Goal: Transaction & Acquisition: Purchase product/service

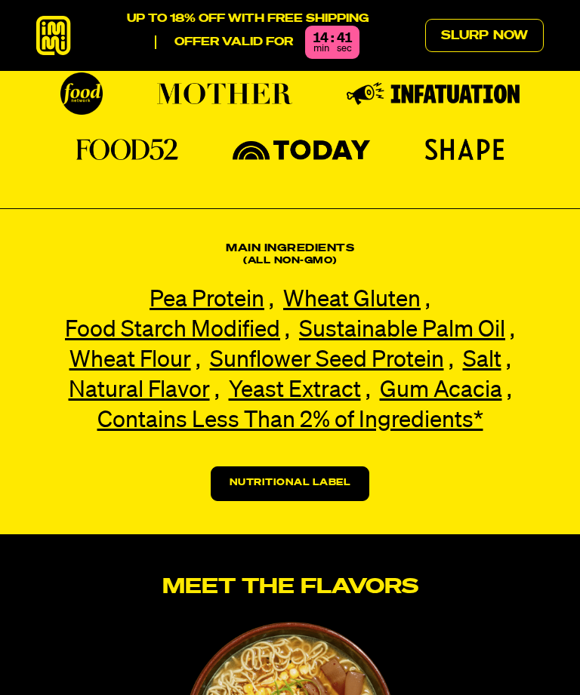
scroll to position [2840, 0]
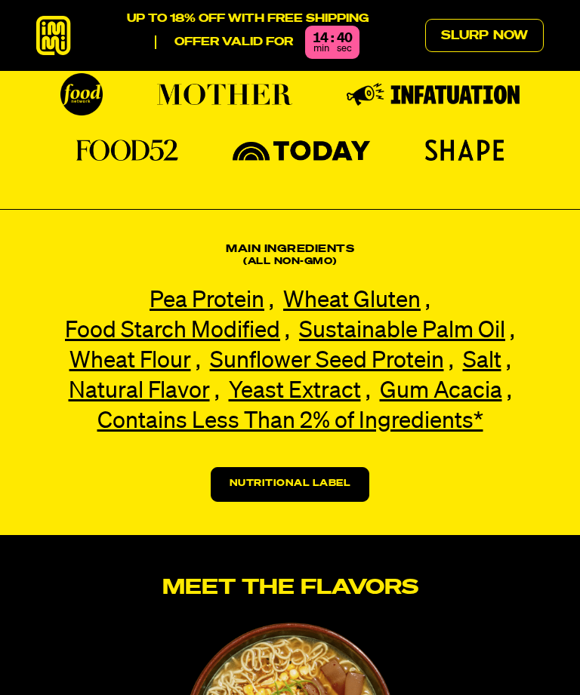
click at [282, 467] on link "Nutritional Label" at bounding box center [290, 484] width 159 height 35
click at [294, 467] on link "Nutritional Label" at bounding box center [290, 484] width 159 height 35
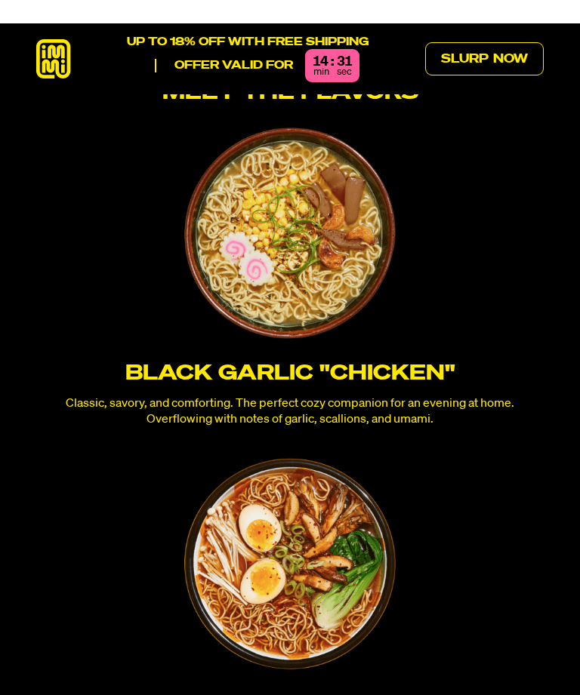
scroll to position [3293, 0]
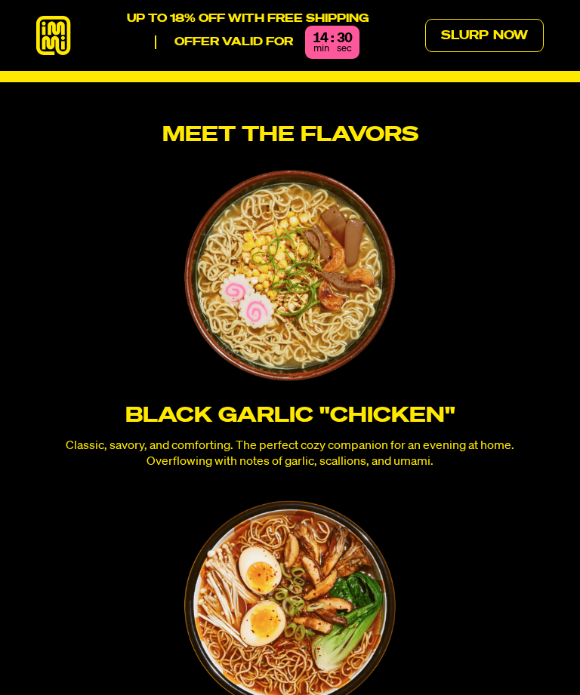
click at [301, 405] on h3 "Black Garlic "Chicken"" at bounding box center [289, 415] width 507 height 21
click at [291, 285] on img at bounding box center [289, 275] width 211 height 211
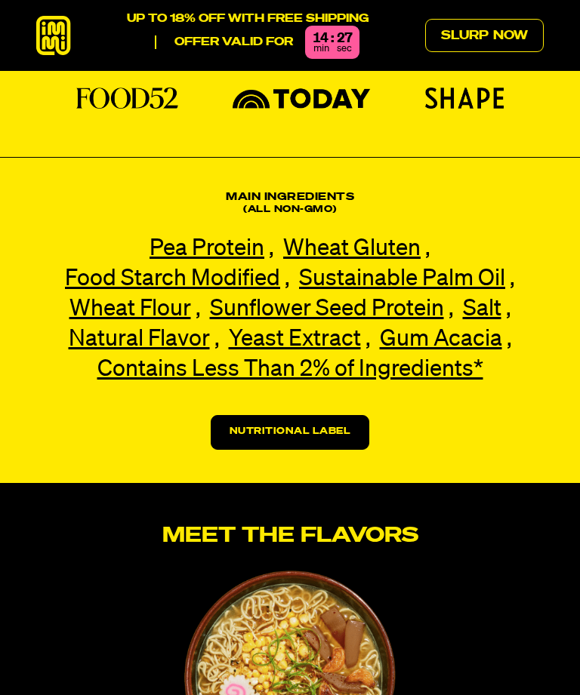
scroll to position [2891, 0]
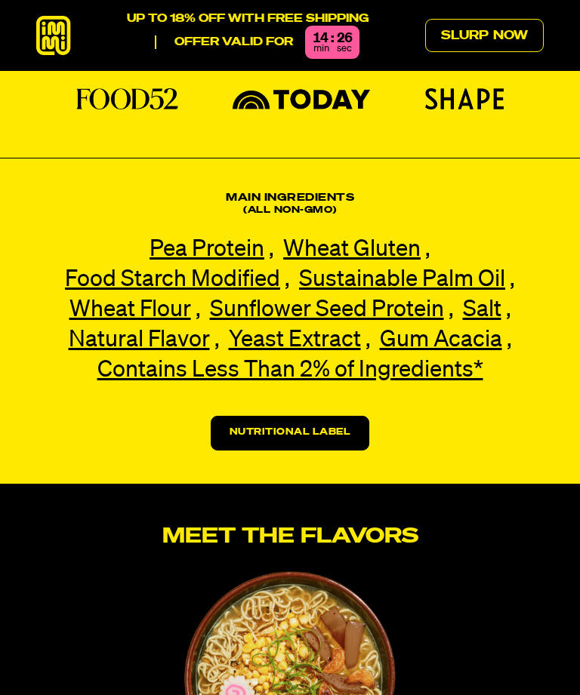
click at [284, 416] on link "Nutritional Label" at bounding box center [290, 433] width 159 height 35
click at [288, 418] on link "Nutritional Label" at bounding box center [290, 433] width 159 height 35
click at [302, 416] on link "Nutritional Label" at bounding box center [290, 433] width 159 height 35
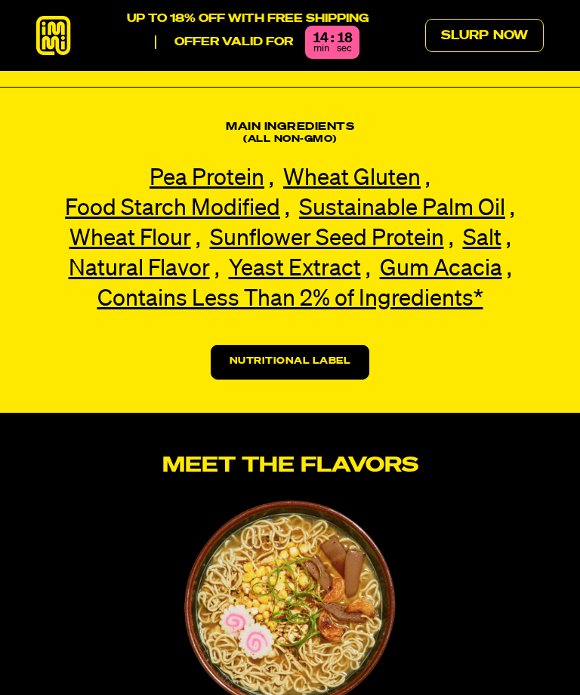
scroll to position [2964, 0]
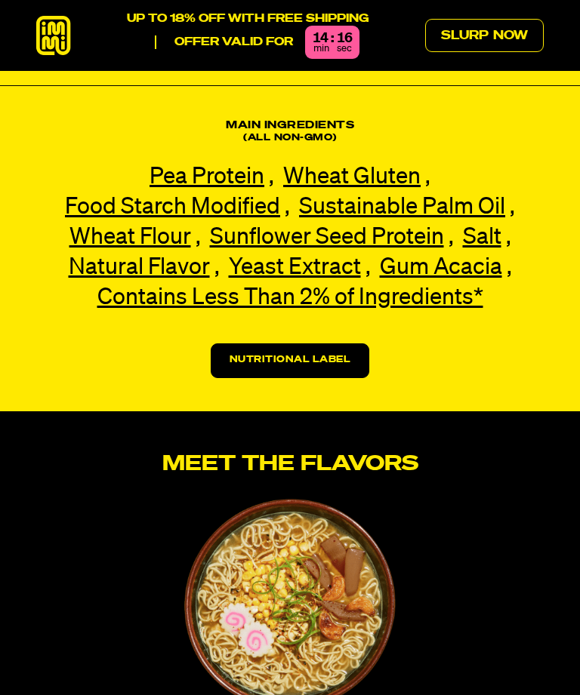
click at [294, 343] on link "Nutritional Label" at bounding box center [290, 360] width 159 height 35
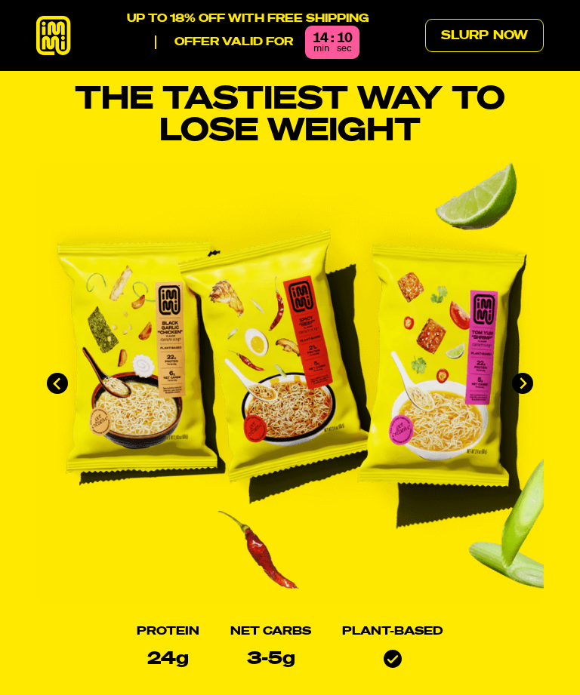
scroll to position [0, 0]
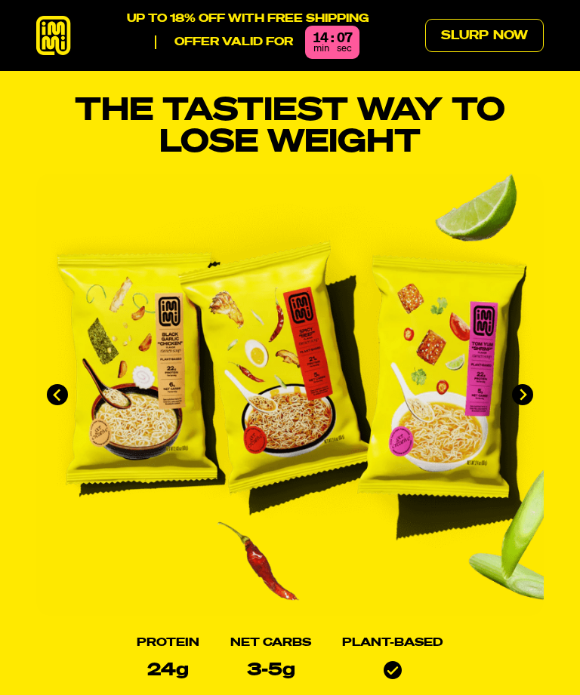
click at [54, 37] on icon at bounding box center [53, 36] width 35 height 40
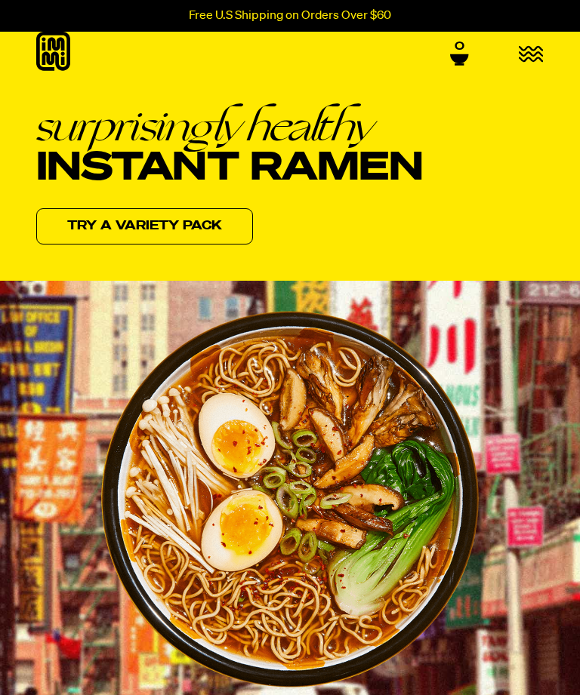
click at [528, 54] on icon "menu" at bounding box center [531, 53] width 25 height 17
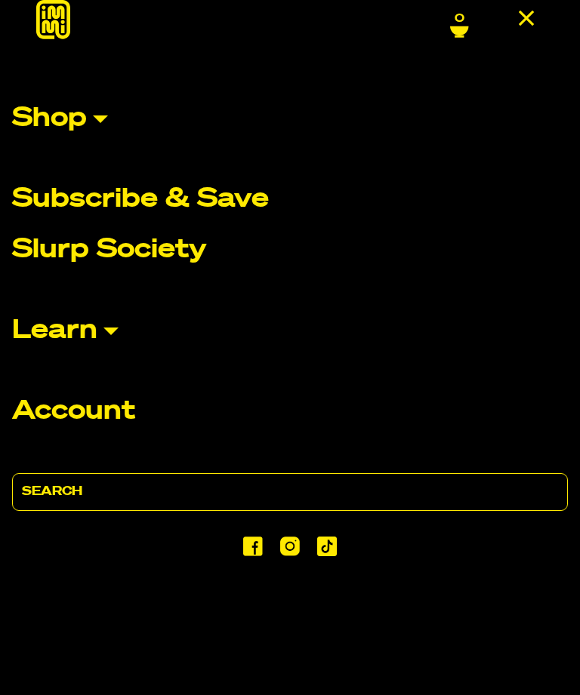
click at [93, 337] on p "Learn" at bounding box center [54, 331] width 85 height 26
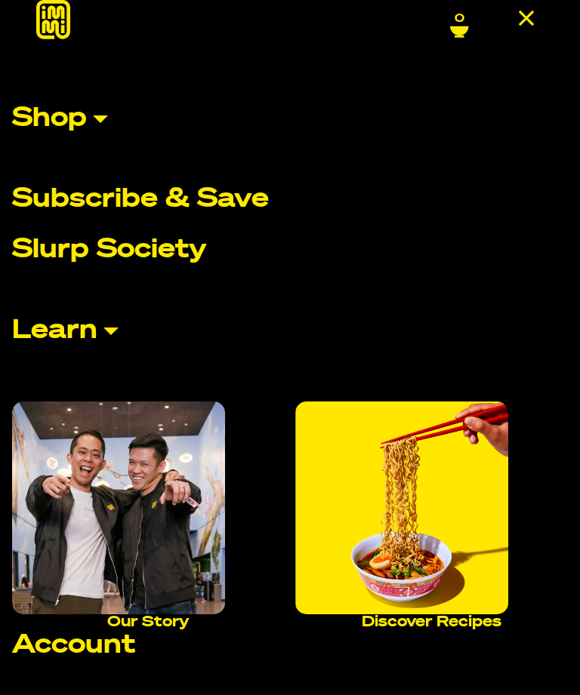
click at [100, 116] on link "Shop" at bounding box center [290, 118] width 556 height 87
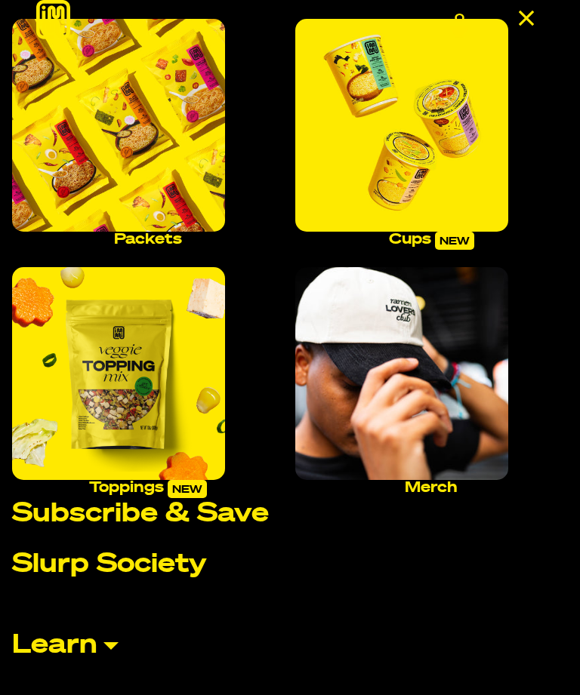
scroll to position [174, 0]
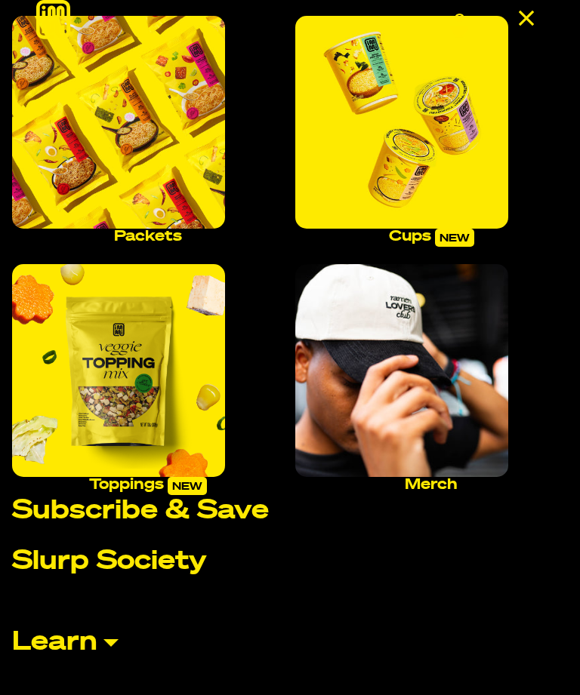
click at [134, 119] on img "Main navigation" at bounding box center [118, 122] width 213 height 213
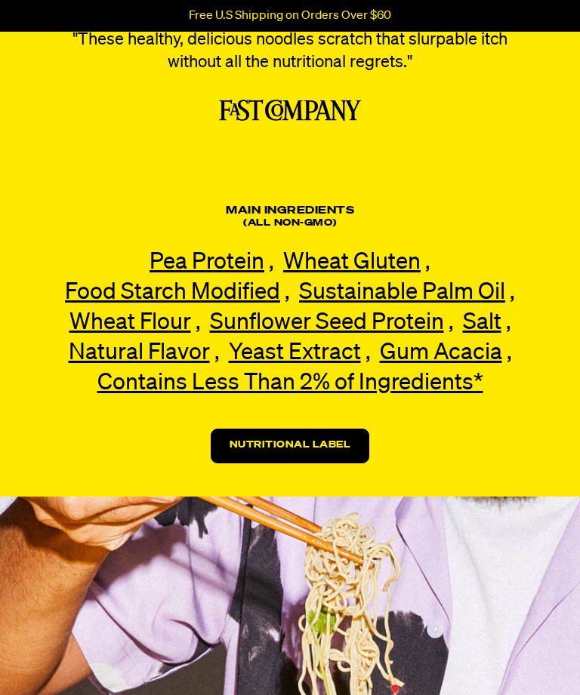
scroll to position [3854, 0]
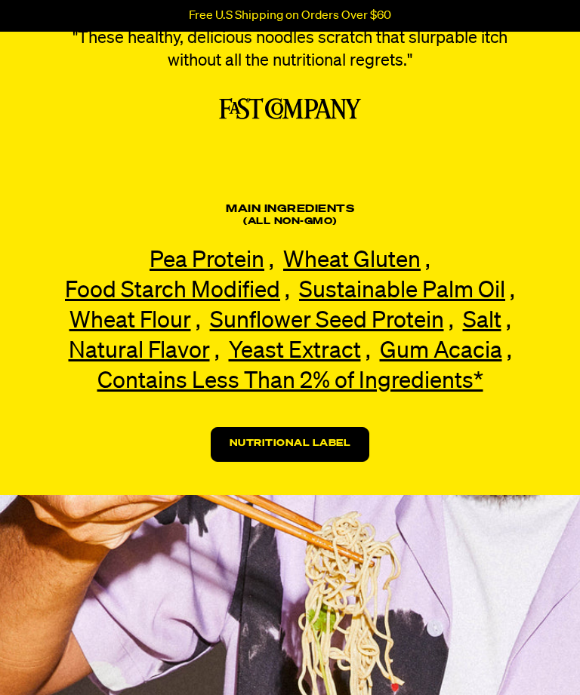
click at [286, 427] on link "Nutritional Label" at bounding box center [290, 444] width 159 height 35
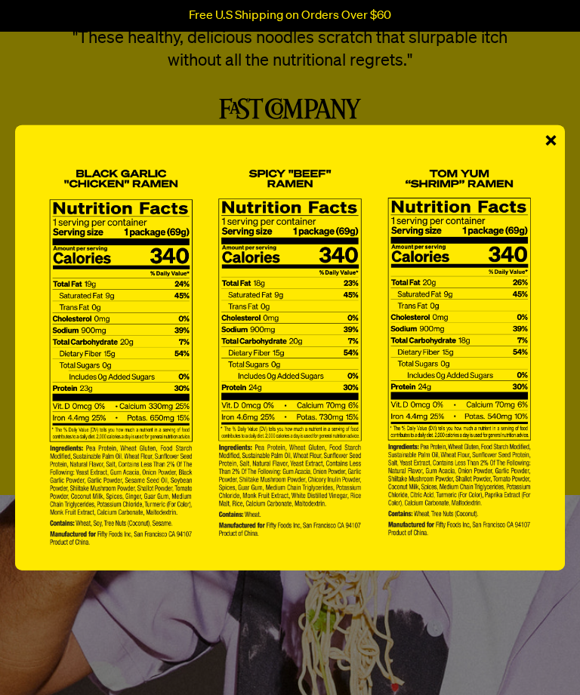
click at [390, 426] on img at bounding box center [289, 348] width 519 height 416
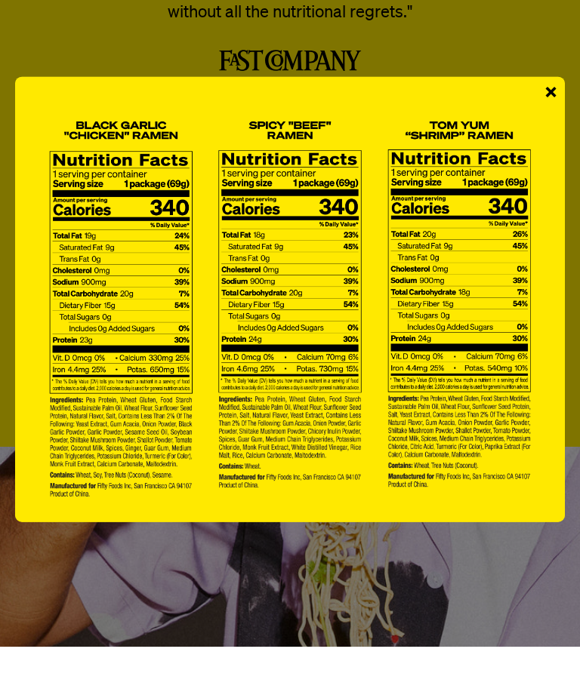
scroll to position [3903, 0]
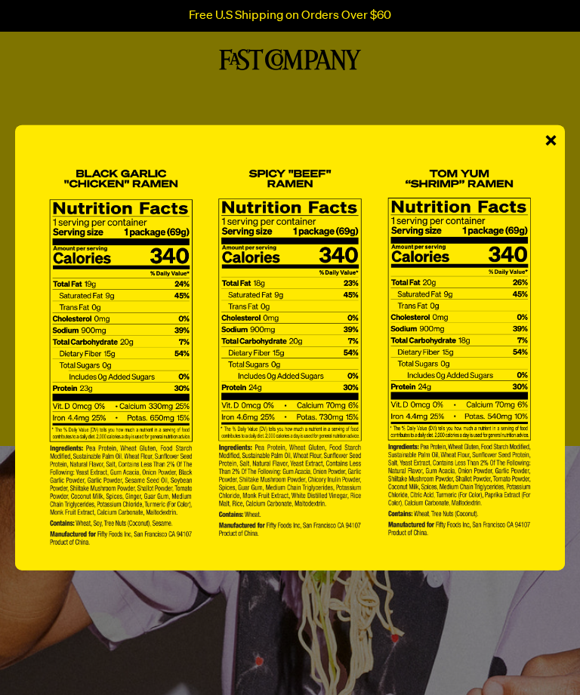
click at [553, 134] on span "×" at bounding box center [550, 142] width 13 height 34
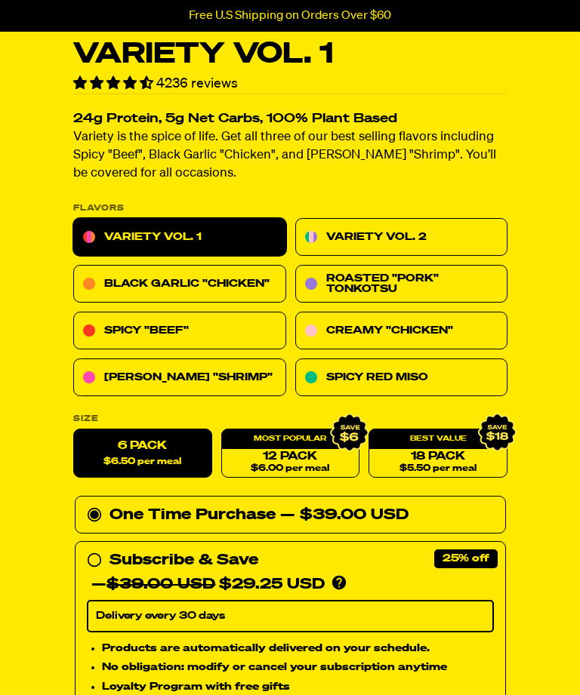
scroll to position [0, 0]
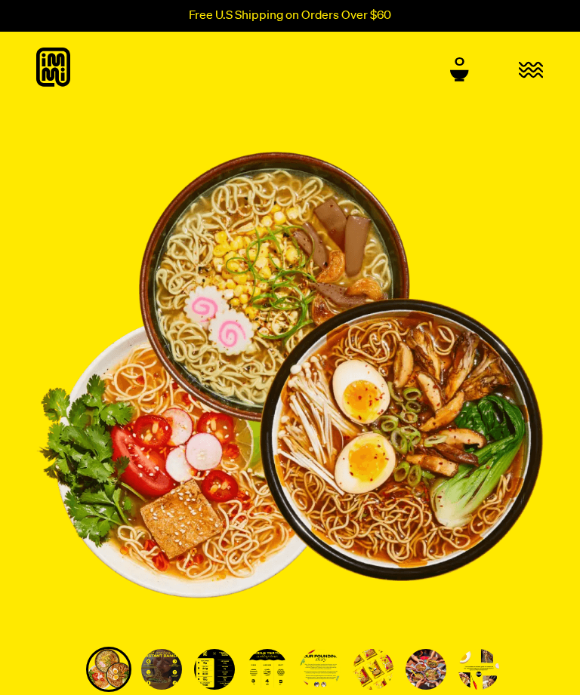
click at [555, 77] on div "Shop Packets Cups new Toppings new Merch Subscribe & Save Slurp Society Learn O…" at bounding box center [290, 69] width 580 height 42
click at [537, 63] on icon "button" at bounding box center [531, 70] width 24 height 14
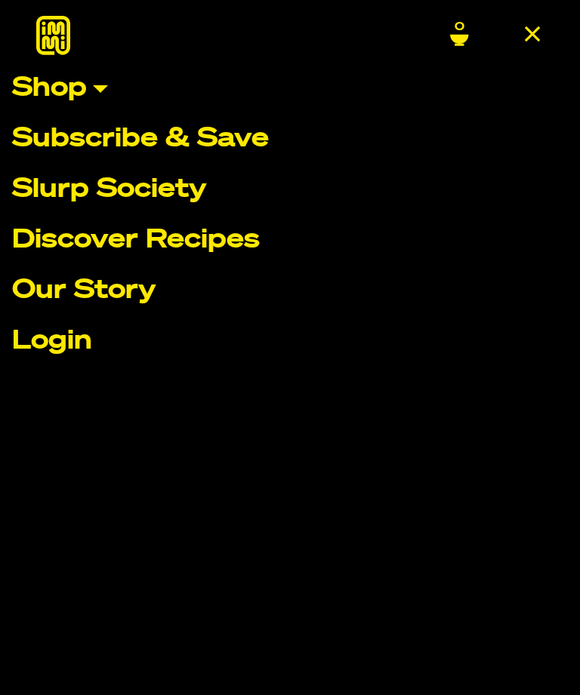
click at [81, 98] on link "Shop" at bounding box center [290, 88] width 556 height 26
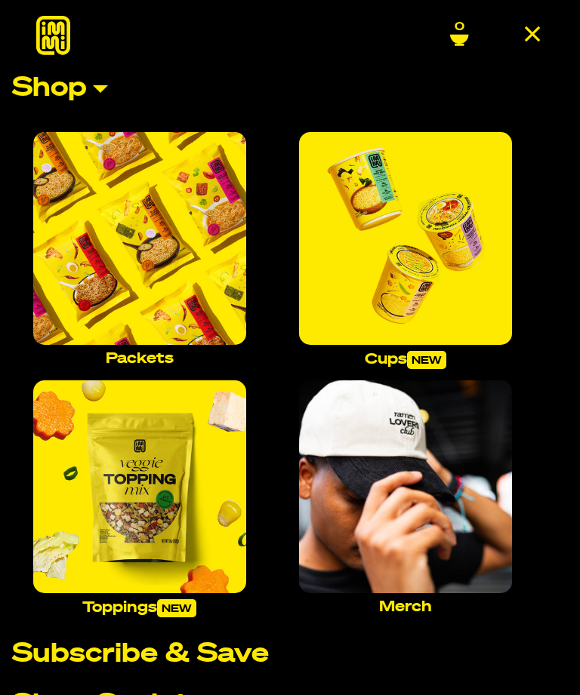
click at [130, 479] on img "Main navigation" at bounding box center [139, 486] width 213 height 213
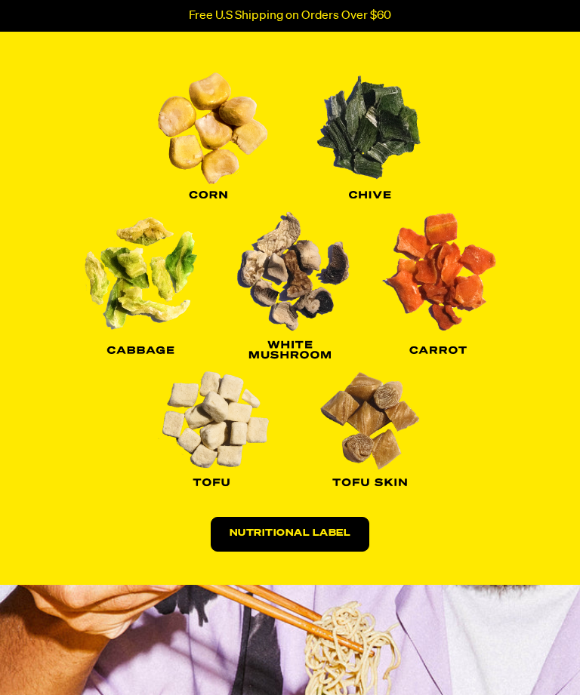
scroll to position [2239, 0]
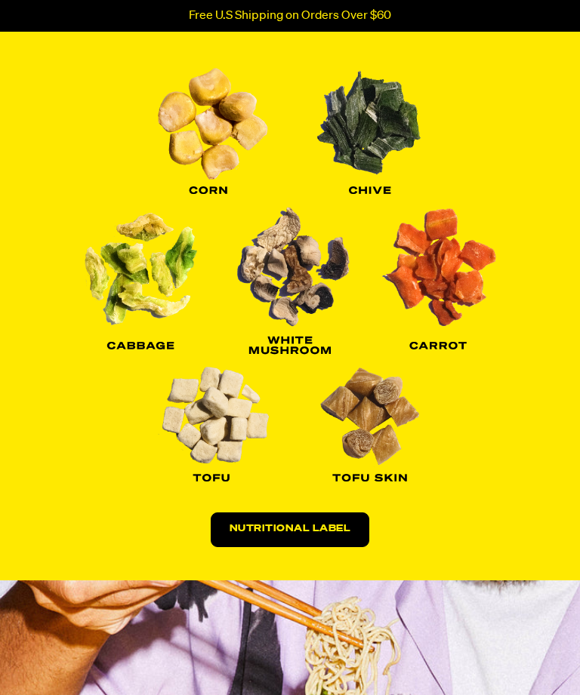
click at [282, 531] on link "Nutritional Label" at bounding box center [290, 530] width 159 height 35
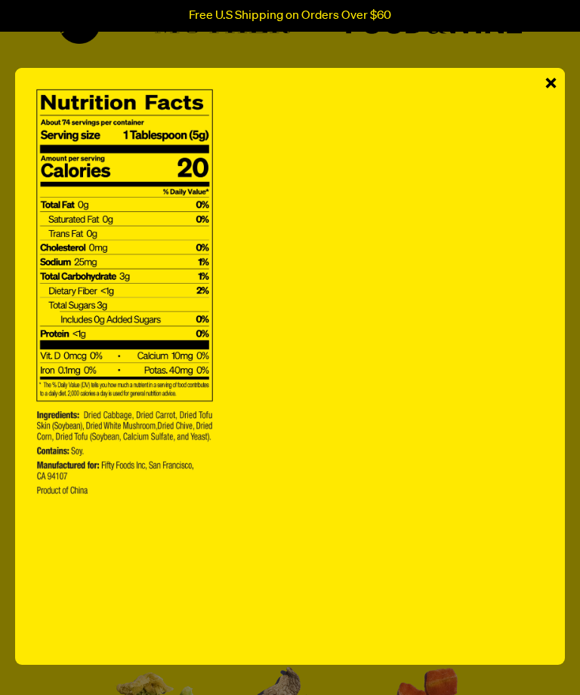
scroll to position [1778, 0]
click at [463, 359] on div at bounding box center [289, 296] width 519 height 426
